Goal: Information Seeking & Learning: Understand process/instructions

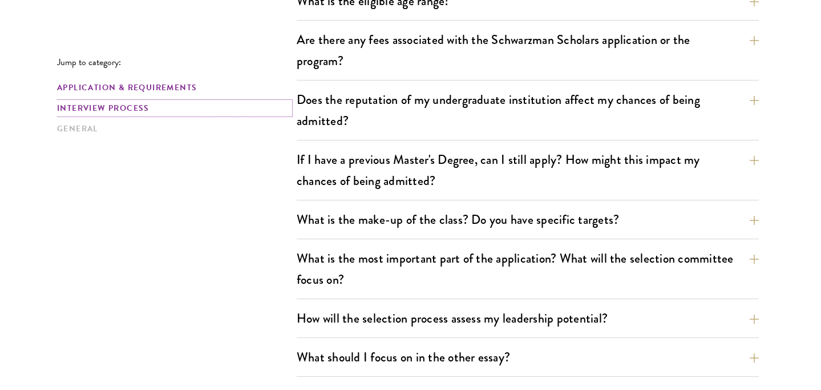
click at [131, 106] on link "Interview Process" at bounding box center [173, 108] width 233 height 12
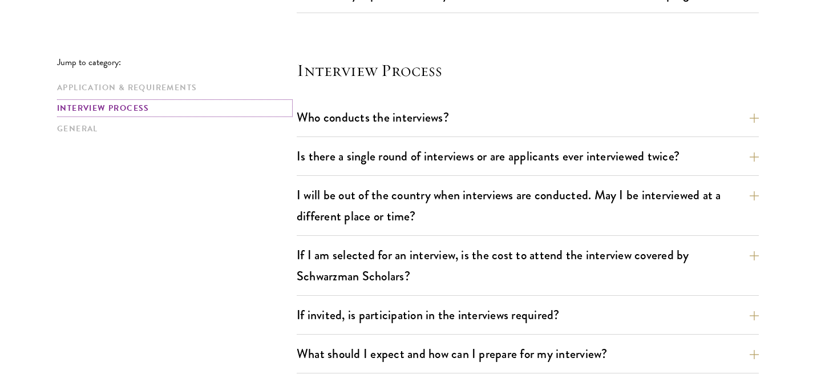
scroll to position [1272, 0]
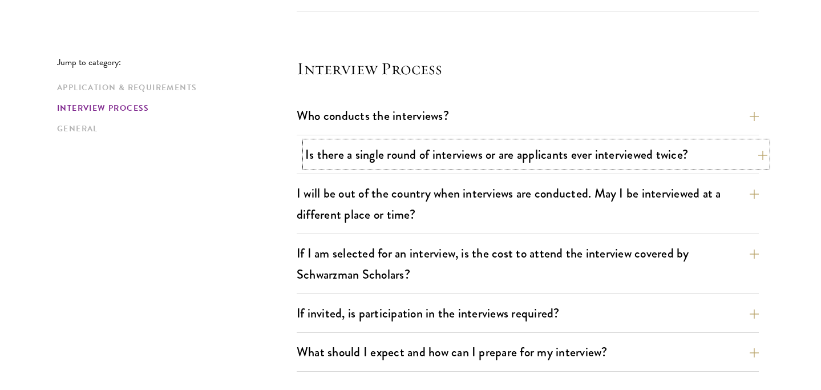
click at [332, 148] on button "Is there a single round of interviews or are applicants ever interviewed twice?" at bounding box center [536, 155] width 462 height 26
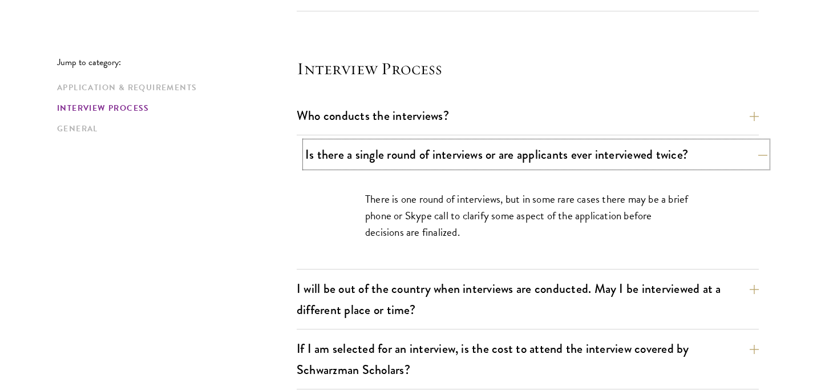
click at [345, 154] on button "Is there a single round of interviews or are applicants ever interviewed twice?" at bounding box center [536, 155] width 462 height 26
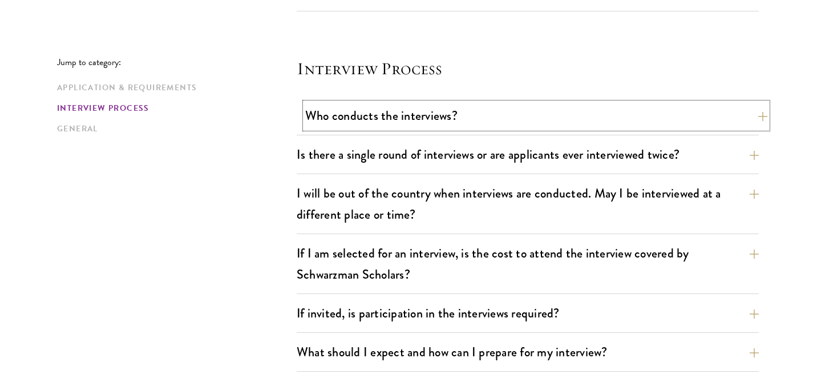
click at [343, 115] on button "Who conducts the interviews?" at bounding box center [536, 116] width 462 height 26
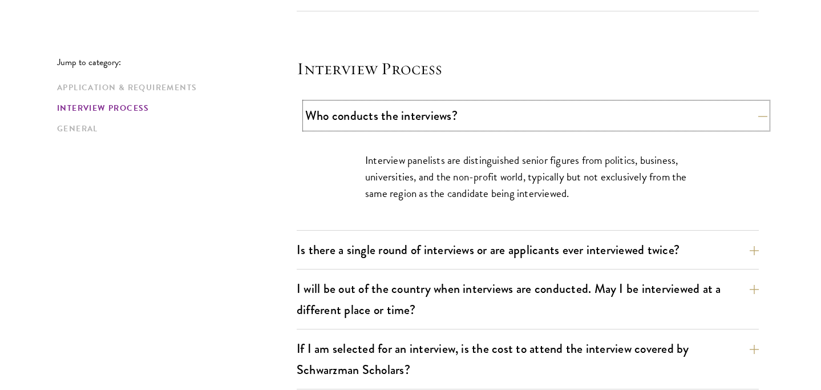
click at [343, 116] on button "Who conducts the interviews?" at bounding box center [536, 116] width 462 height 26
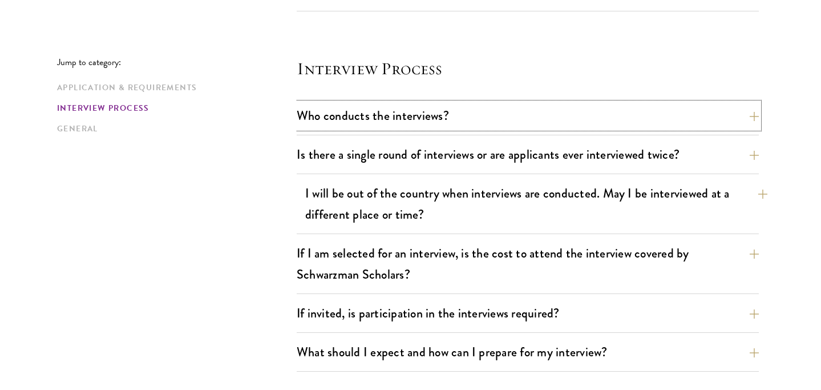
scroll to position [1321, 0]
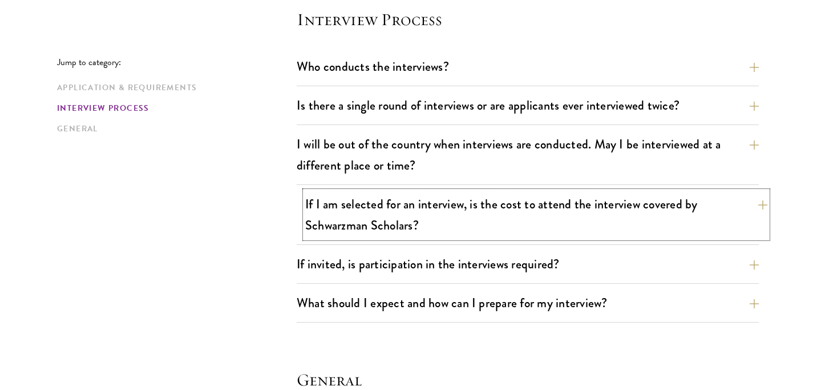
click at [351, 229] on button "If I am selected for an interview, is the cost to attend the interview covered …" at bounding box center [536, 214] width 462 height 47
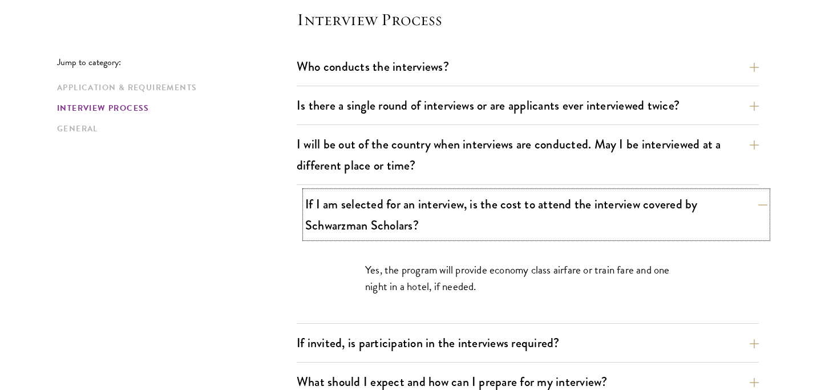
click at [351, 229] on button "If I am selected for an interview, is the cost to attend the interview covered …" at bounding box center [536, 214] width 462 height 47
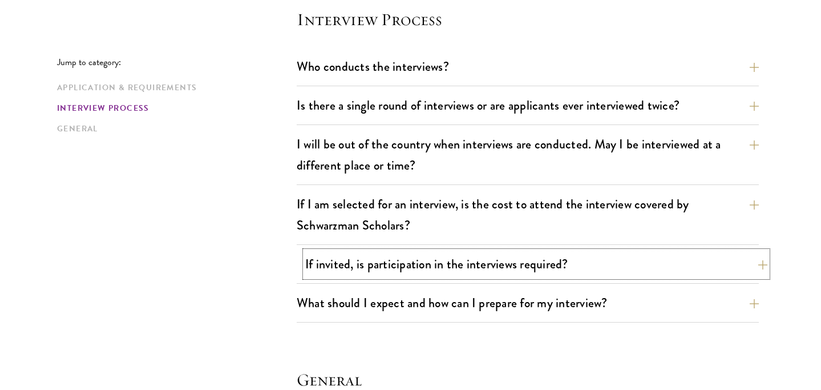
click at [354, 276] on button "If invited, is participation in the interviews required?" at bounding box center [536, 264] width 462 height 26
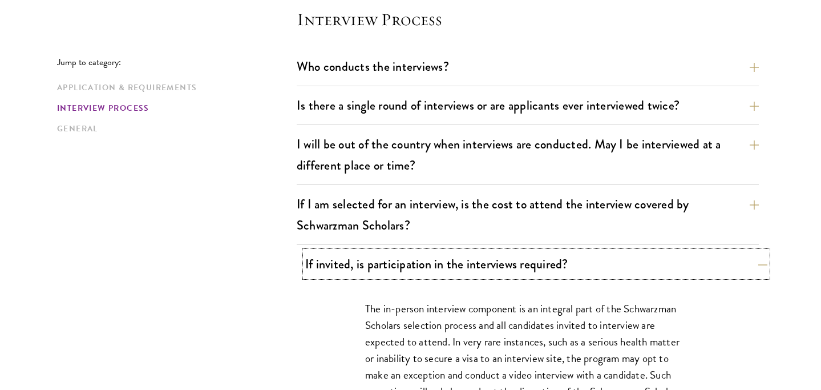
click at [354, 276] on button "If invited, is participation in the interviews required?" at bounding box center [536, 264] width 462 height 26
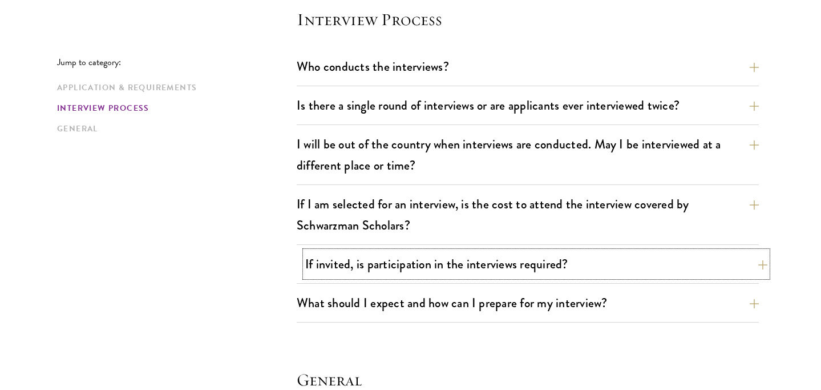
scroll to position [1366, 0]
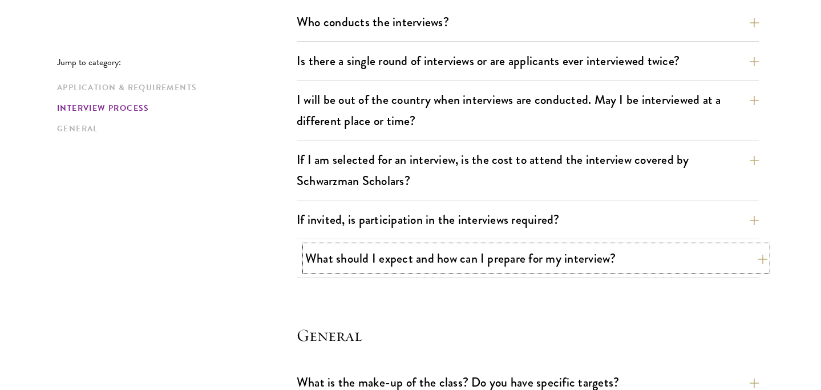
click at [353, 265] on button "What should I expect and how can I prepare for my interview?" at bounding box center [536, 258] width 462 height 26
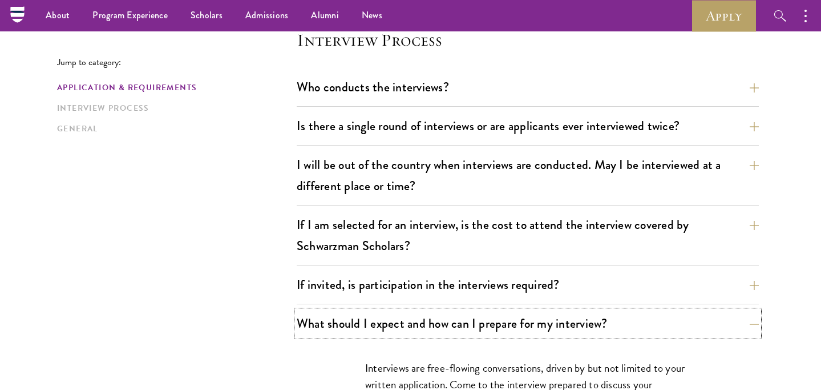
scroll to position [0, 0]
